Goal: Find specific page/section: Find specific page/section

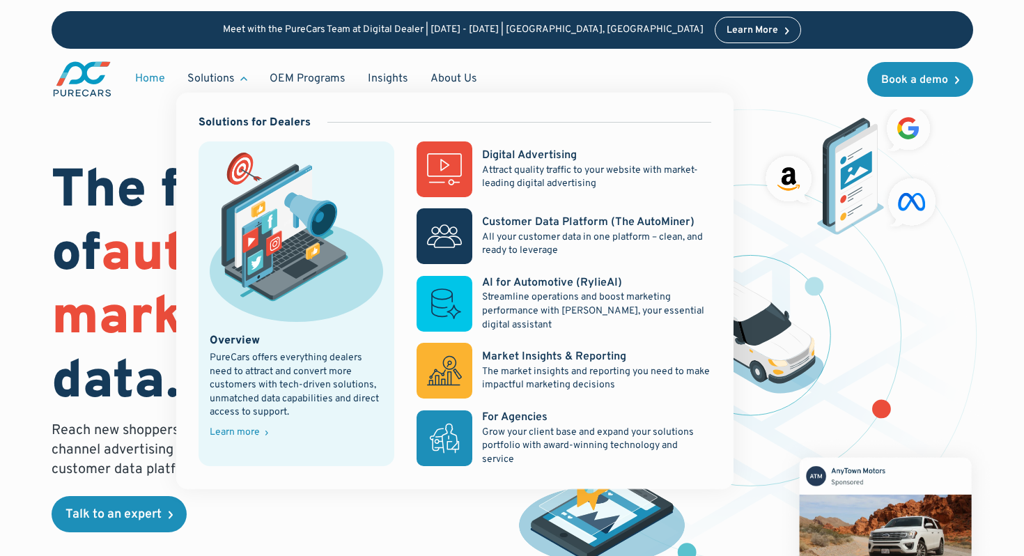
click at [244, 75] on div "Solutions" at bounding box center [217, 78] width 82 height 26
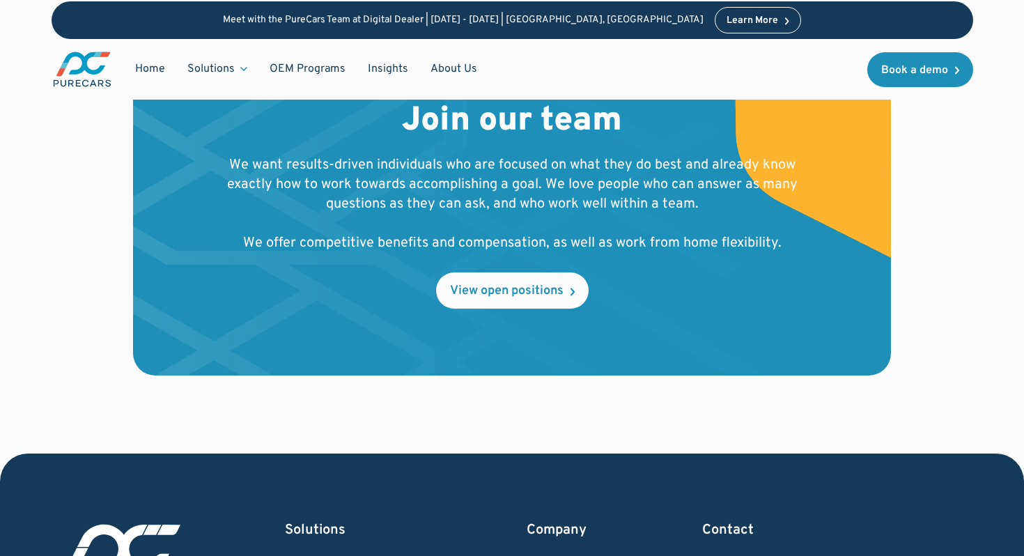
scroll to position [1500, 0]
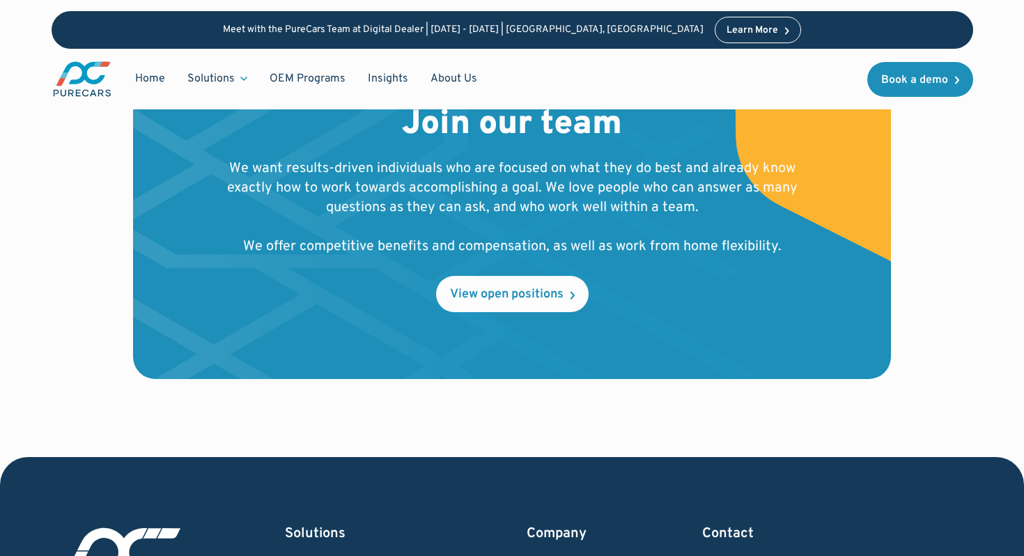
click at [527, 313] on img at bounding box center [461, 208] width 657 height 341
click at [527, 305] on link "View open positions" at bounding box center [512, 294] width 152 height 36
